Goal: Consume media (video, audio)

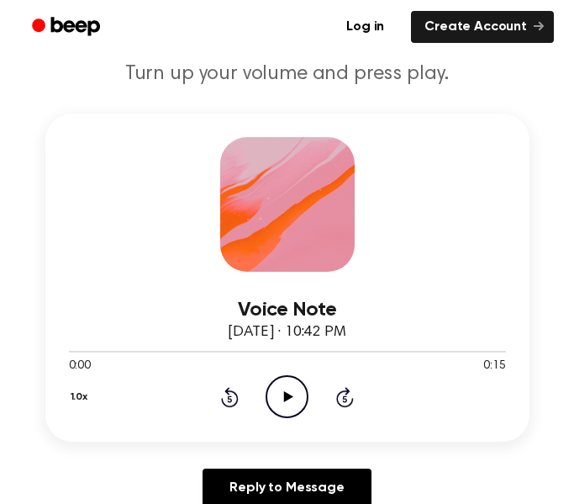
scroll to position [205, 0]
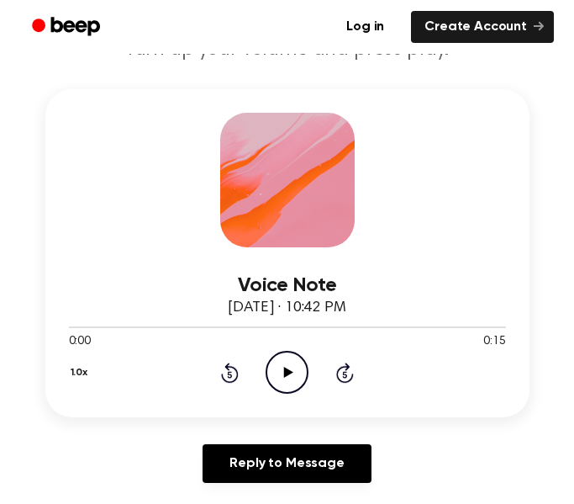
click at [298, 366] on icon "Play Audio" at bounding box center [287, 372] width 43 height 43
click at [352, 377] on icon at bounding box center [345, 372] width 18 height 20
click at [346, 377] on icon at bounding box center [345, 374] width 4 height 7
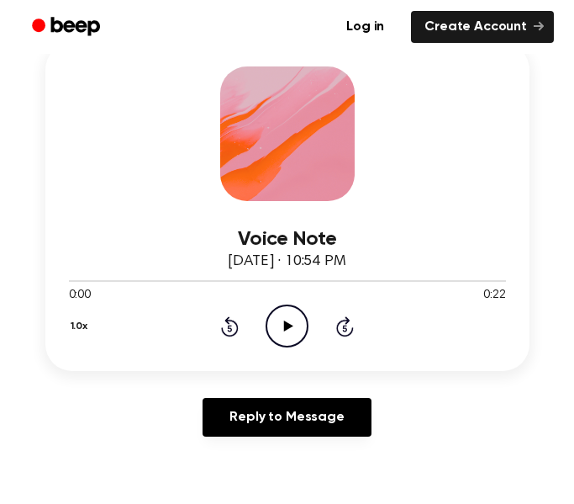
scroll to position [258, 0]
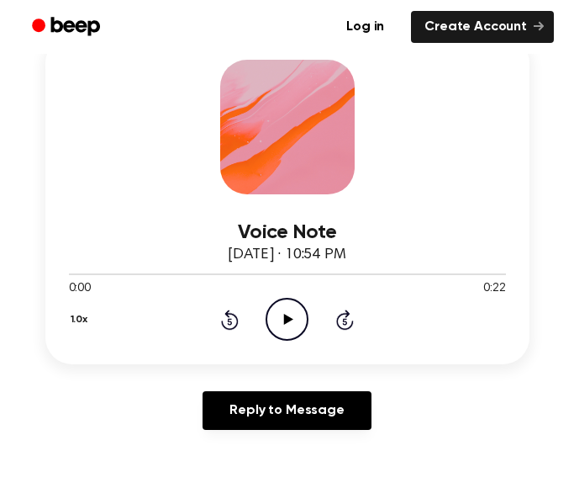
click at [296, 321] on icon "Play Audio" at bounding box center [287, 319] width 43 height 43
